Goal: Check status

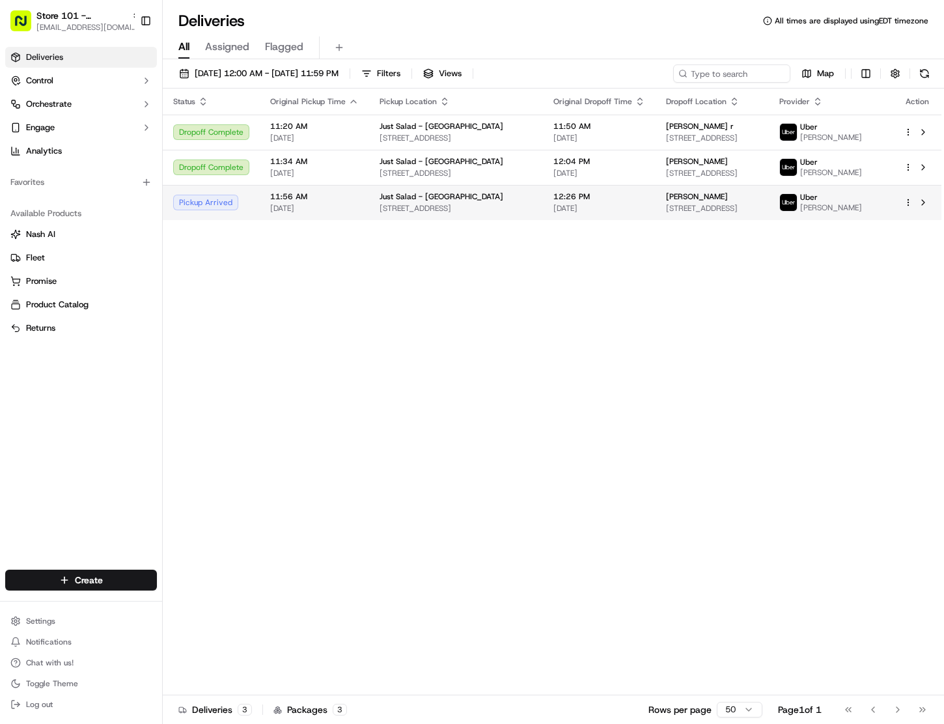
click at [725, 208] on span "[STREET_ADDRESS]" at bounding box center [712, 208] width 92 height 10
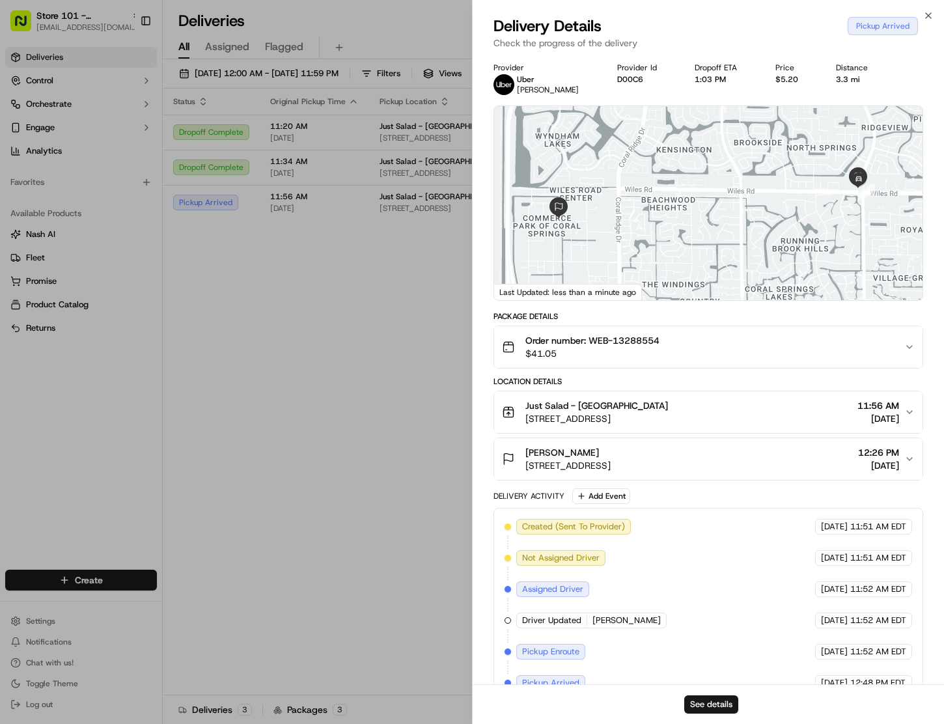
scroll to position [28, 0]
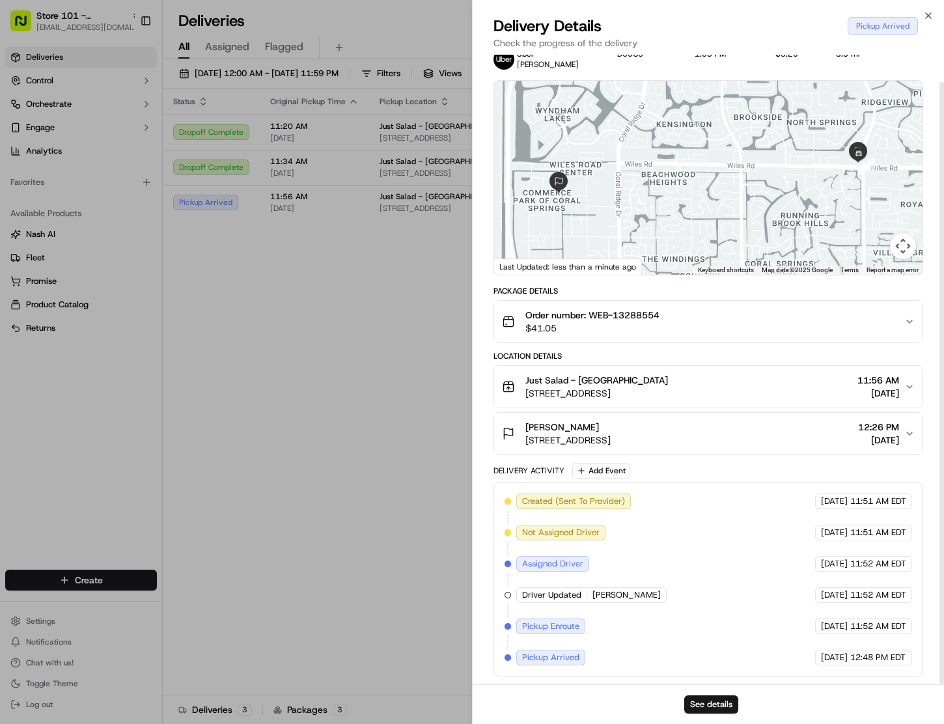
click at [654, 309] on span "Order number: WEB-13288554" at bounding box center [593, 315] width 134 height 13
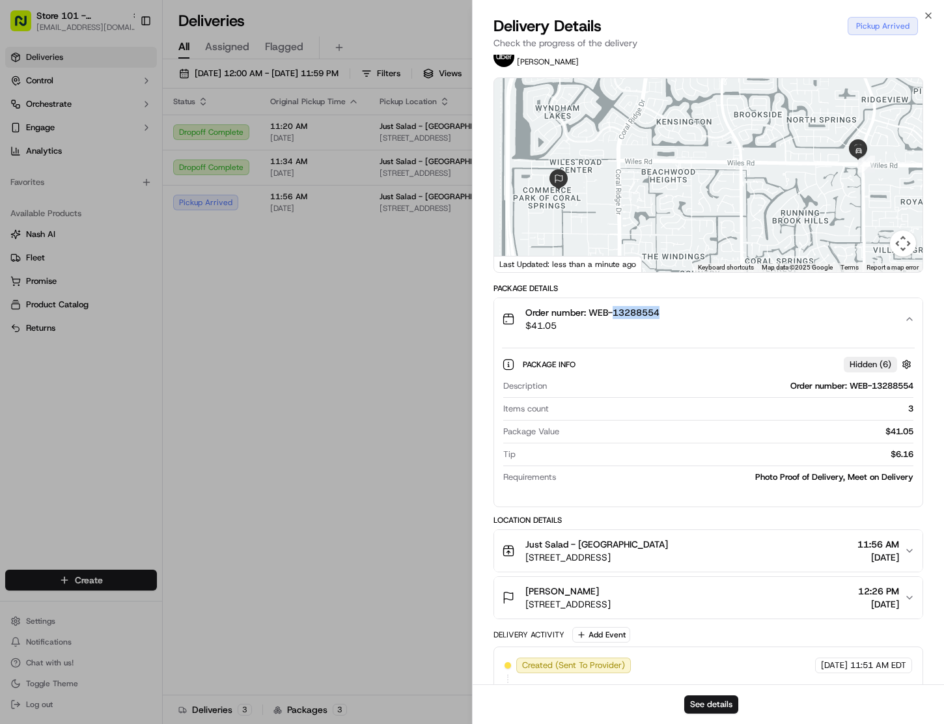
click at [654, 306] on span "Order number: WEB-13288554" at bounding box center [593, 312] width 134 height 13
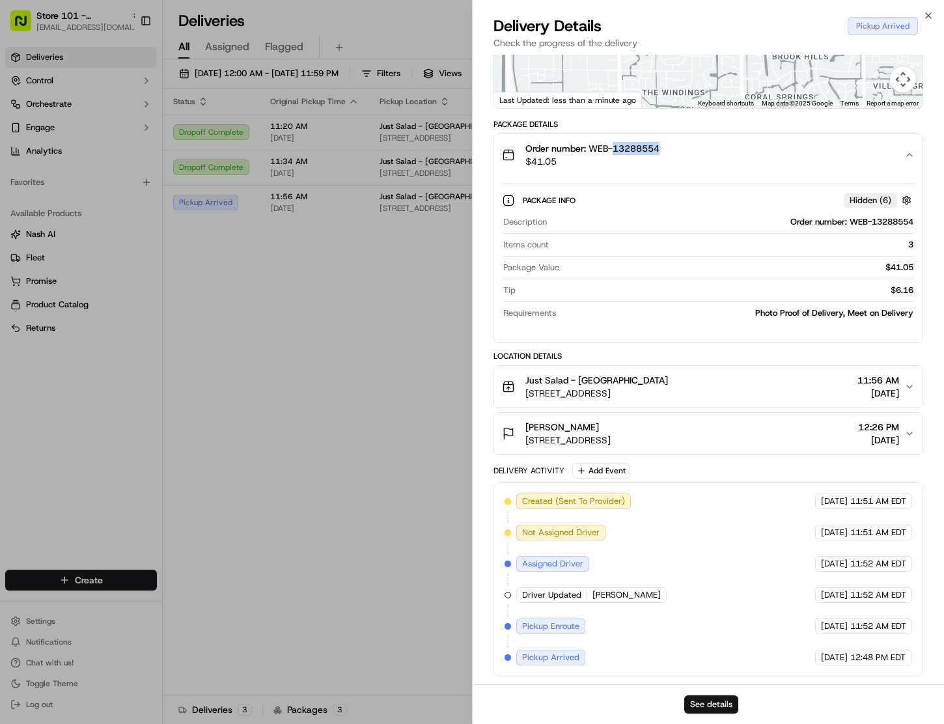
click at [712, 706] on button "See details" at bounding box center [712, 705] width 54 height 18
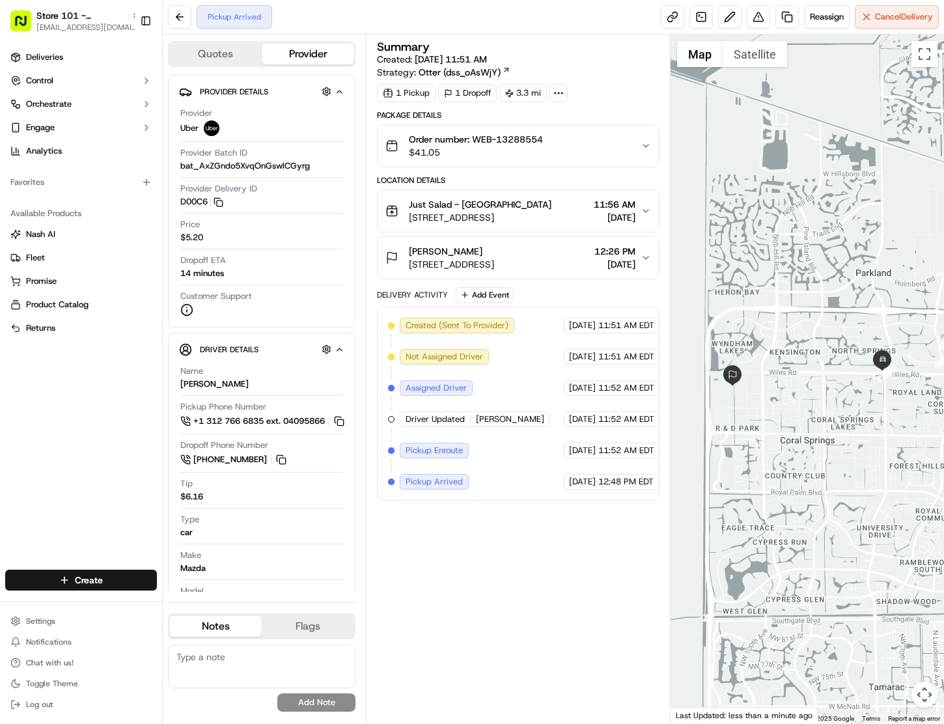
drag, startPoint x: 809, startPoint y: 418, endPoint x: 756, endPoint y: 410, distance: 54.1
click at [756, 410] on div at bounding box center [808, 379] width 274 height 689
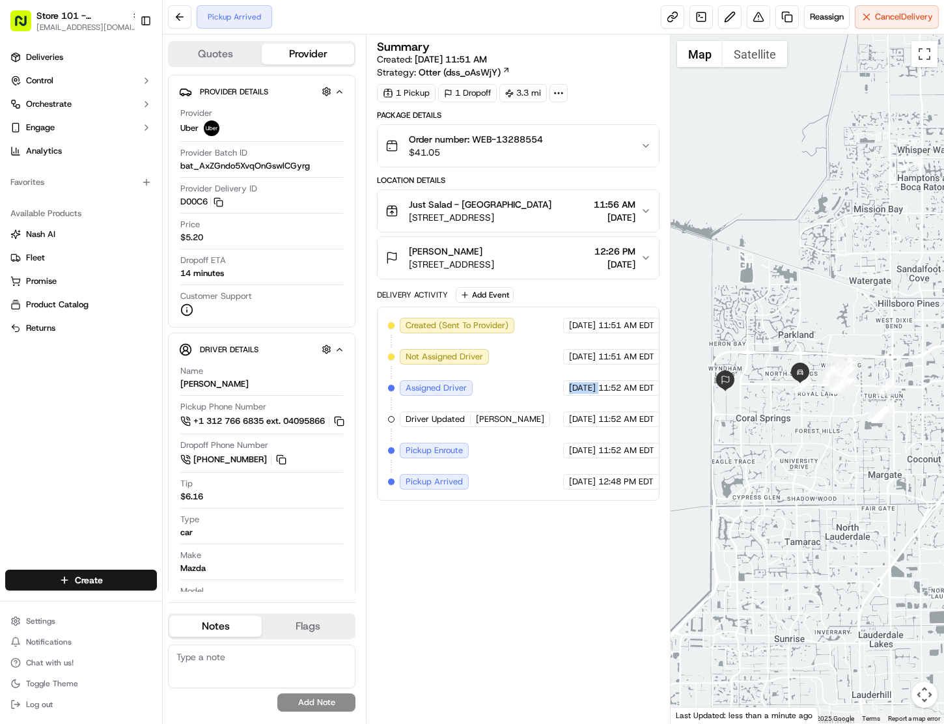
drag, startPoint x: 608, startPoint y: 384, endPoint x: 534, endPoint y: 376, distance: 74.1
click at [534, 376] on div "Created (Sent To Provider) Uber [DATE] 11:51 AM EDT Not Assigned Driver Uber [D…" at bounding box center [518, 404] width 261 height 172
drag, startPoint x: 586, startPoint y: 330, endPoint x: 674, endPoint y: 17, distance: 324.8
click at [587, 330] on span "[DATE]" at bounding box center [582, 326] width 27 height 12
